Goal: Information Seeking & Learning: Learn about a topic

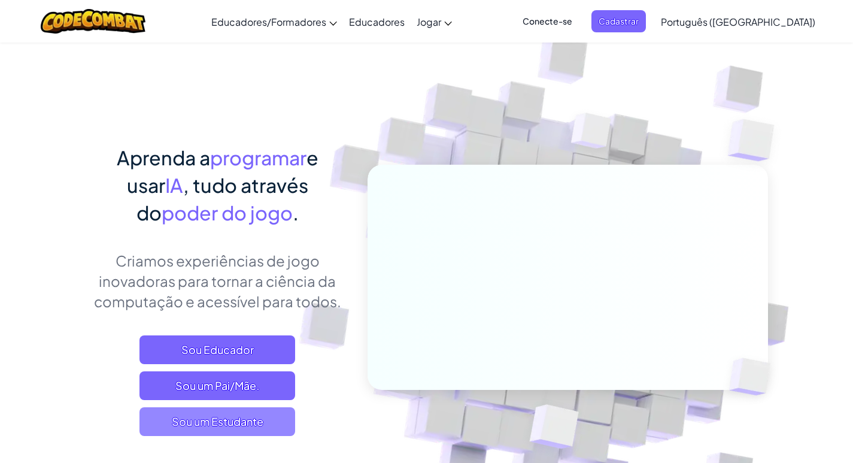
click at [248, 419] on font "Sou um Estudante" at bounding box center [218, 421] width 92 height 14
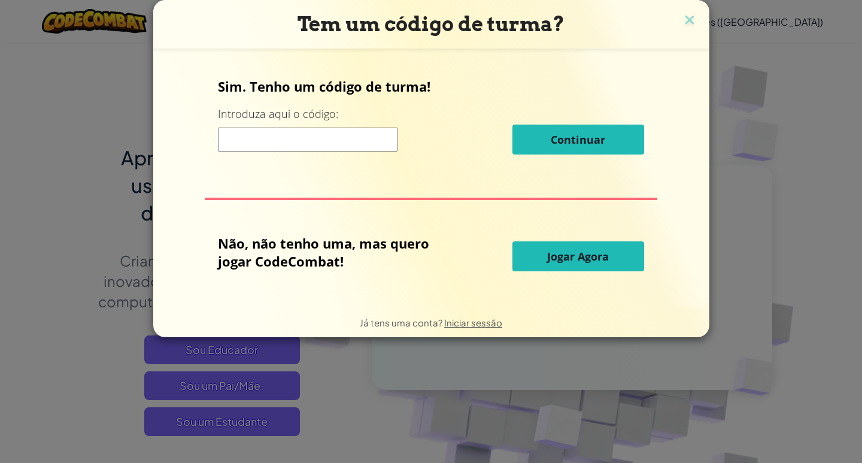
click at [572, 259] on font "Jogar Agora" at bounding box center [578, 256] width 62 height 14
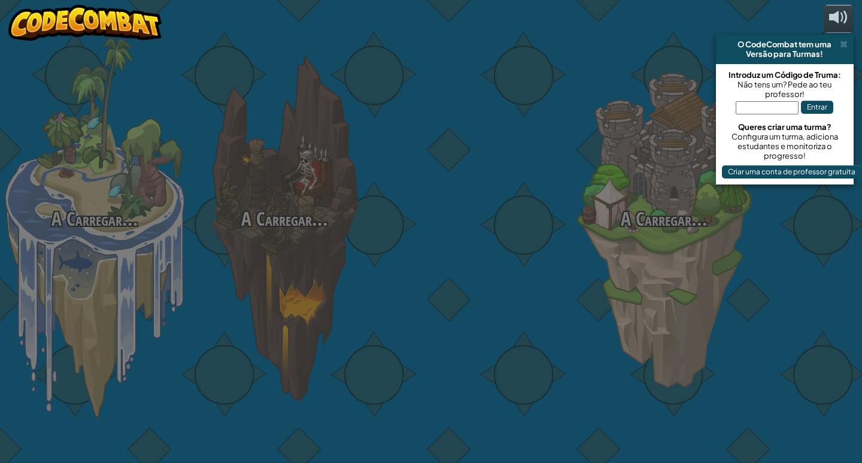
select select "pt-PT"
